Goal: Transaction & Acquisition: Purchase product/service

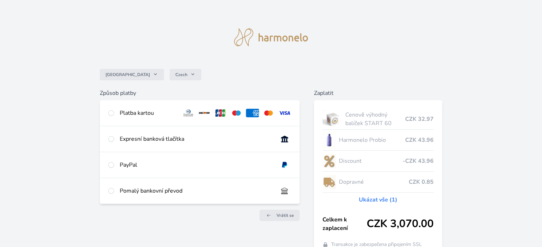
click at [110, 110] on div at bounding box center [111, 113] width 6 height 9
radio input "true"
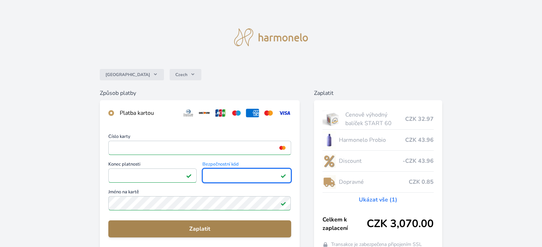
click at [202, 227] on span "Zaplatit" at bounding box center [199, 229] width 171 height 9
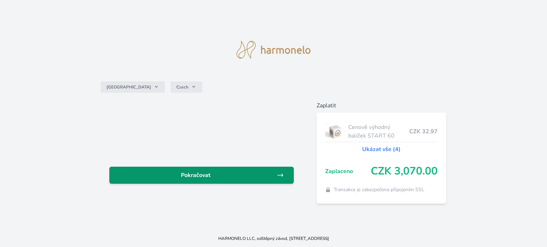
click at [189, 172] on span "Pokračovat" at bounding box center [196, 175] width 162 height 9
